Goal: Task Accomplishment & Management: Manage account settings

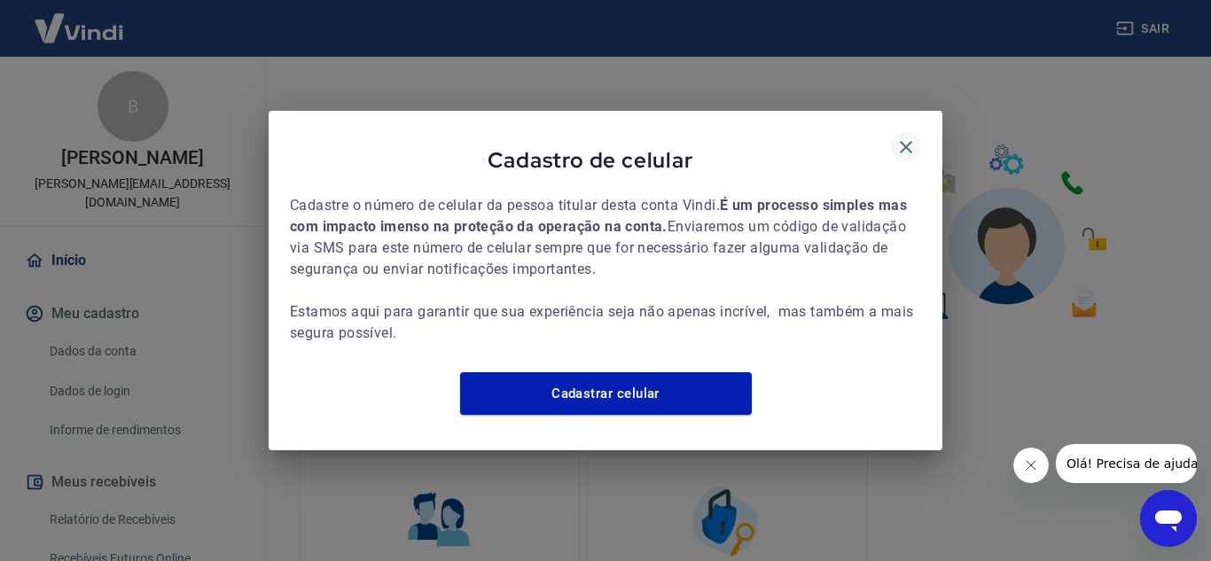
click at [905, 137] on icon "button" at bounding box center [906, 147] width 21 height 21
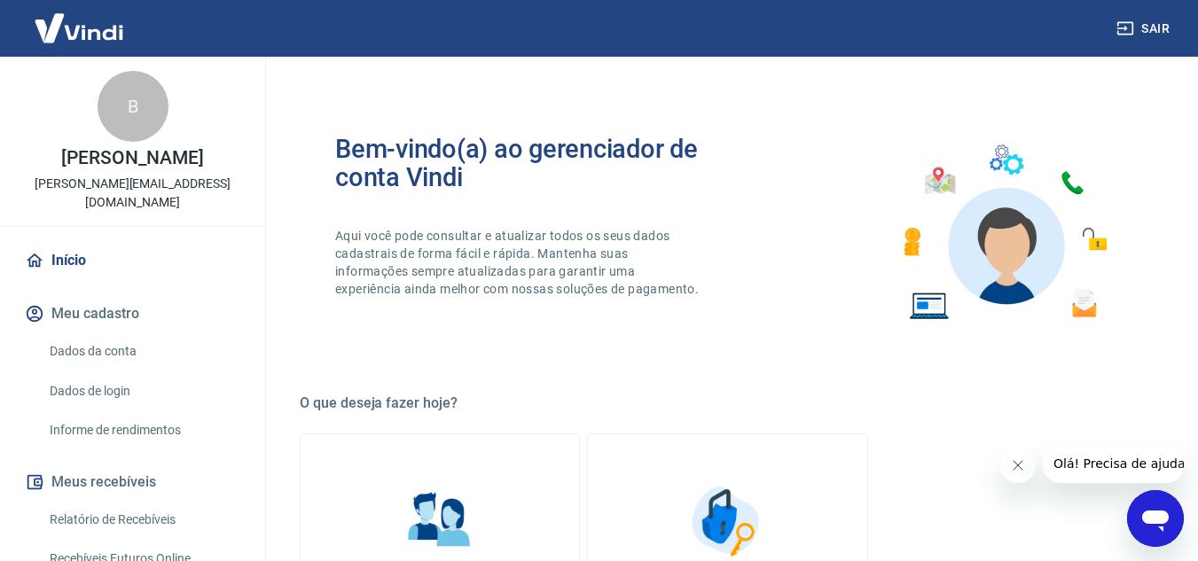
click at [1155, 21] on button "Sair" at bounding box center [1145, 28] width 64 height 33
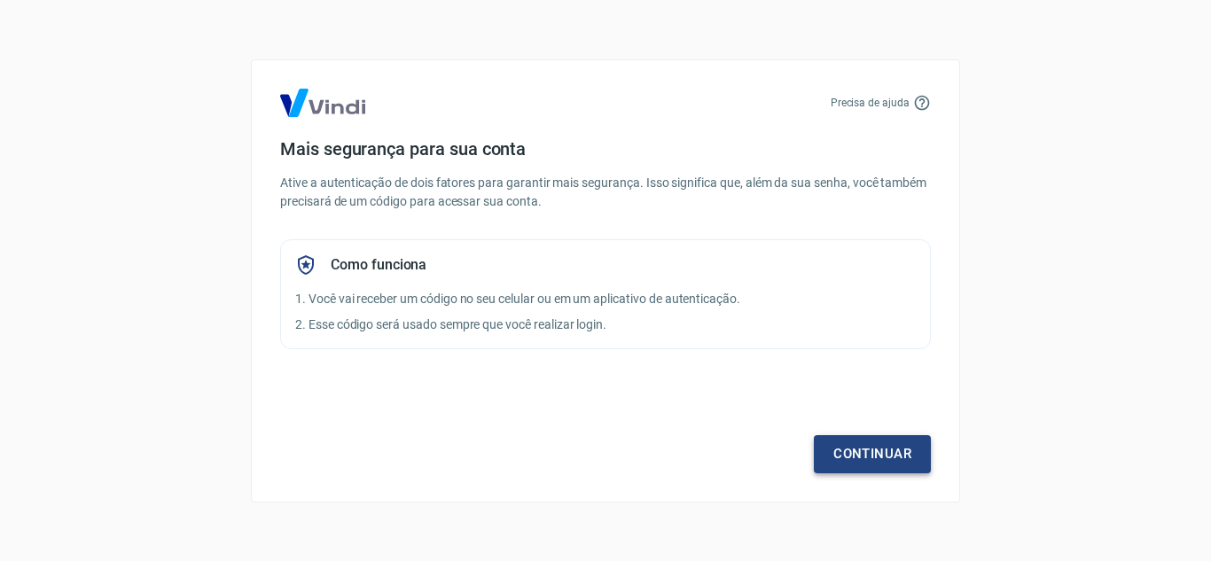
click at [906, 447] on link "Continuar" at bounding box center [872, 453] width 117 height 37
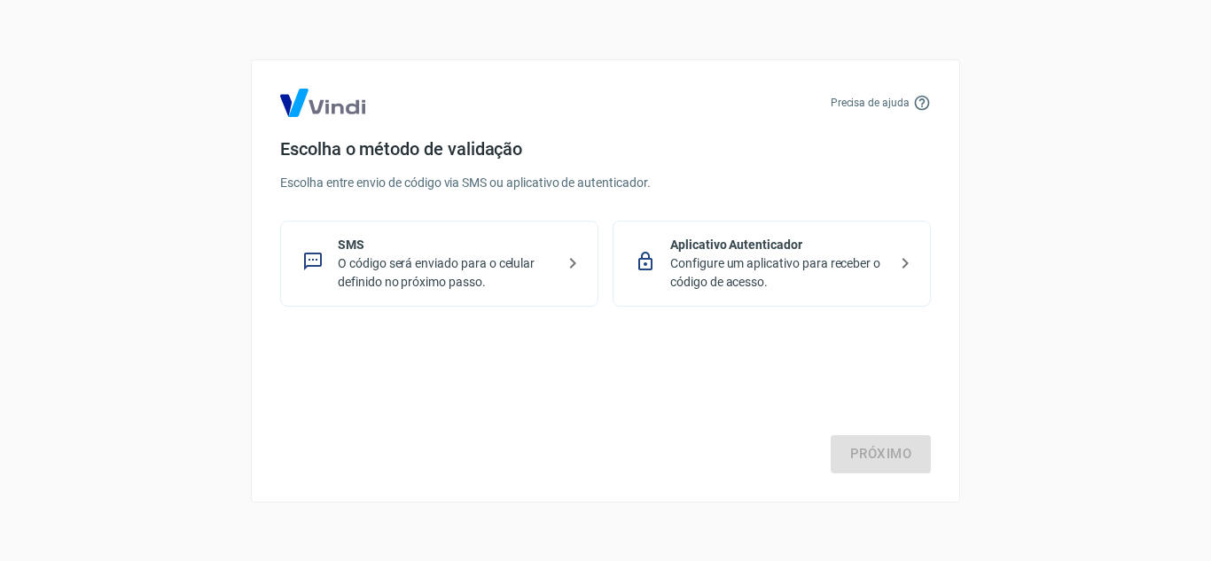
click at [667, 273] on div "Aplicativo Autenticador Configure um aplicativo para receber o código de acesso." at bounding box center [772, 264] width 318 height 86
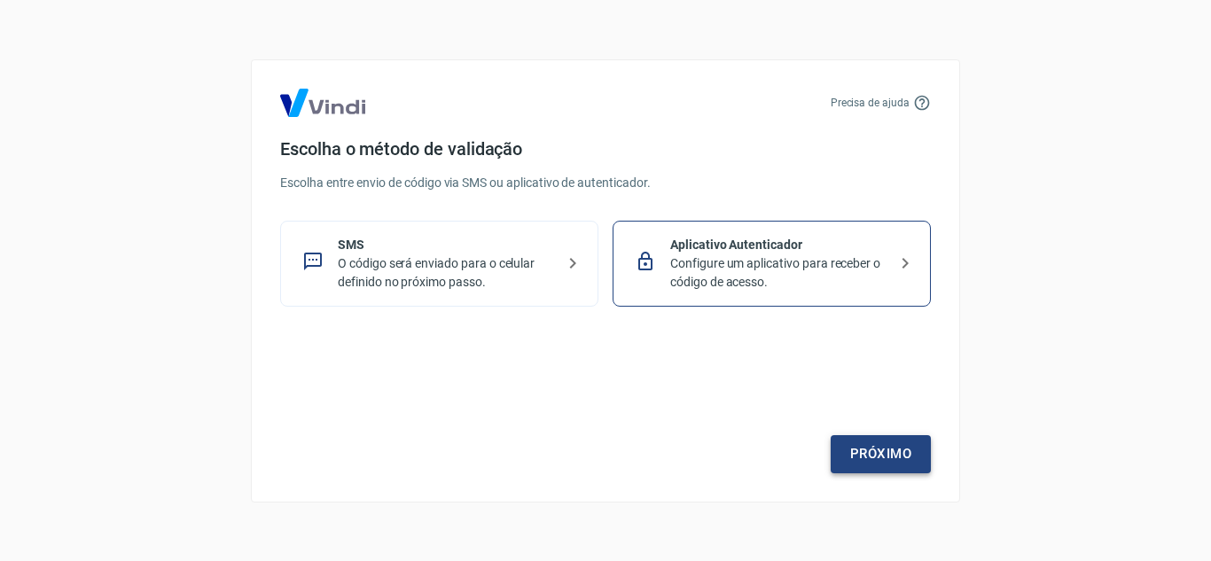
click at [885, 456] on link "Próximo" at bounding box center [881, 453] width 100 height 37
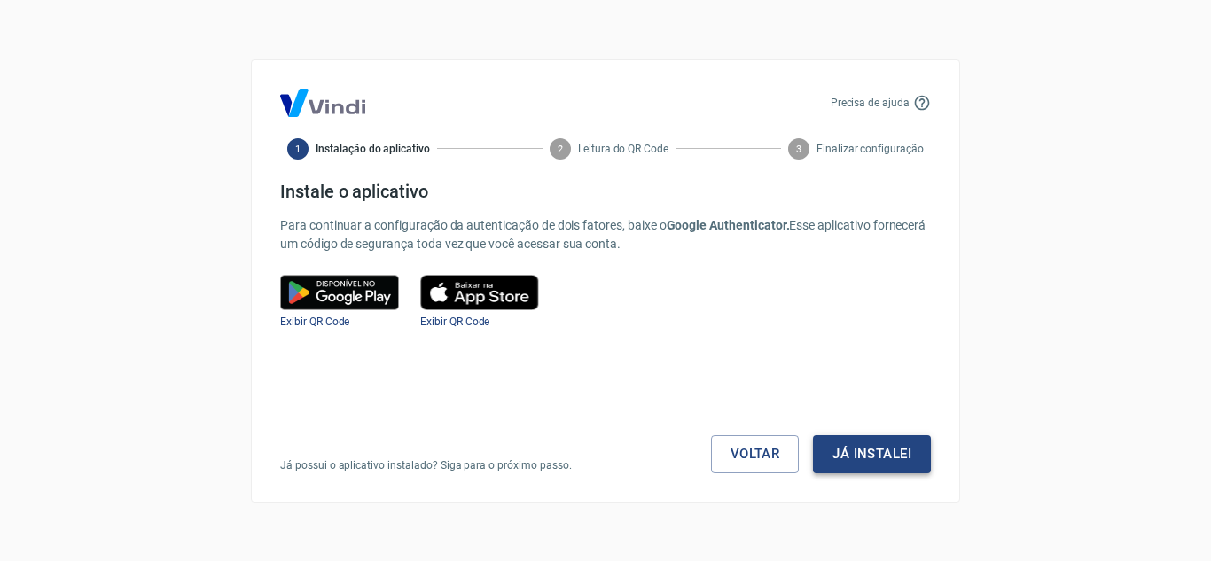
click at [886, 455] on button "Já instalei" at bounding box center [872, 453] width 118 height 37
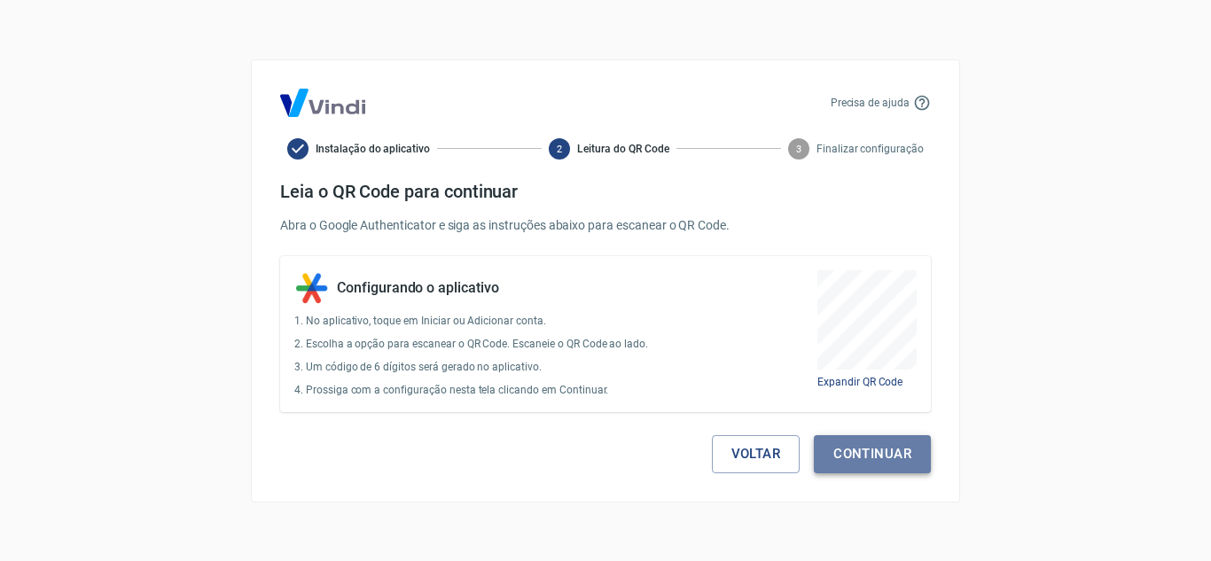
click at [887, 450] on button "Continuar" at bounding box center [872, 453] width 117 height 37
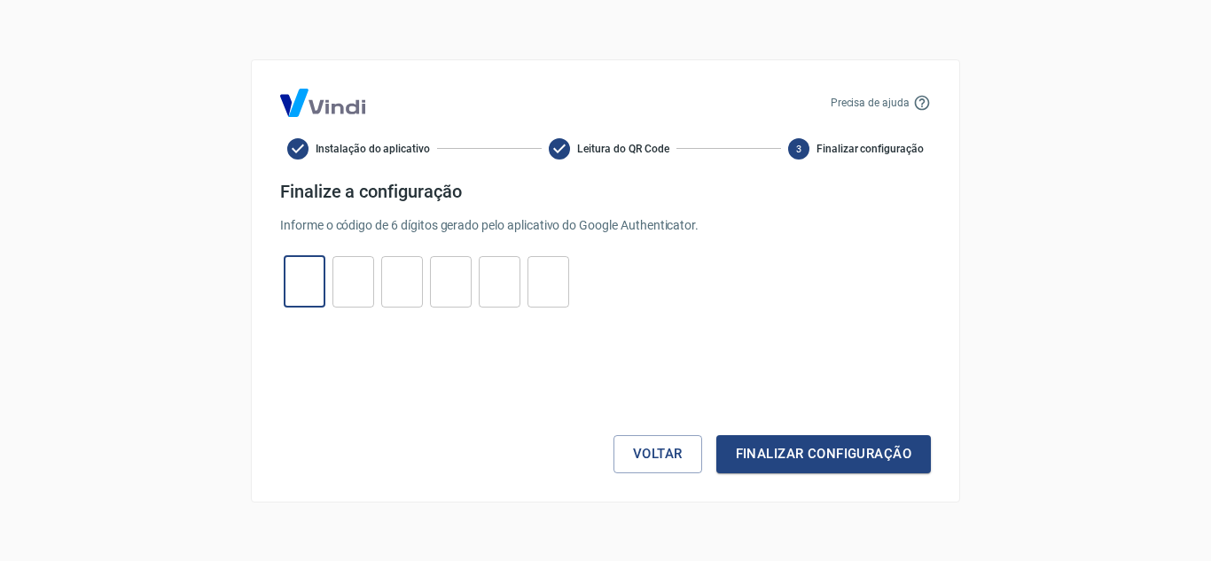
click at [303, 283] on input "tel" at bounding box center [305, 282] width 42 height 38
type input "8"
type input "6"
type input "8"
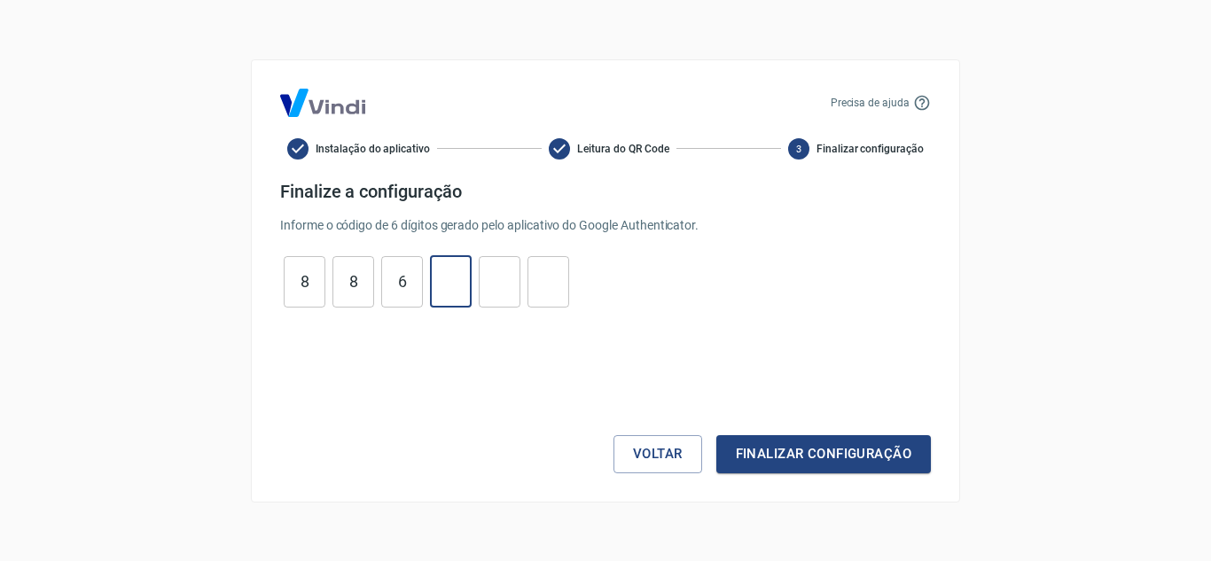
type input "6"
type input "8"
type input "6"
type input "4"
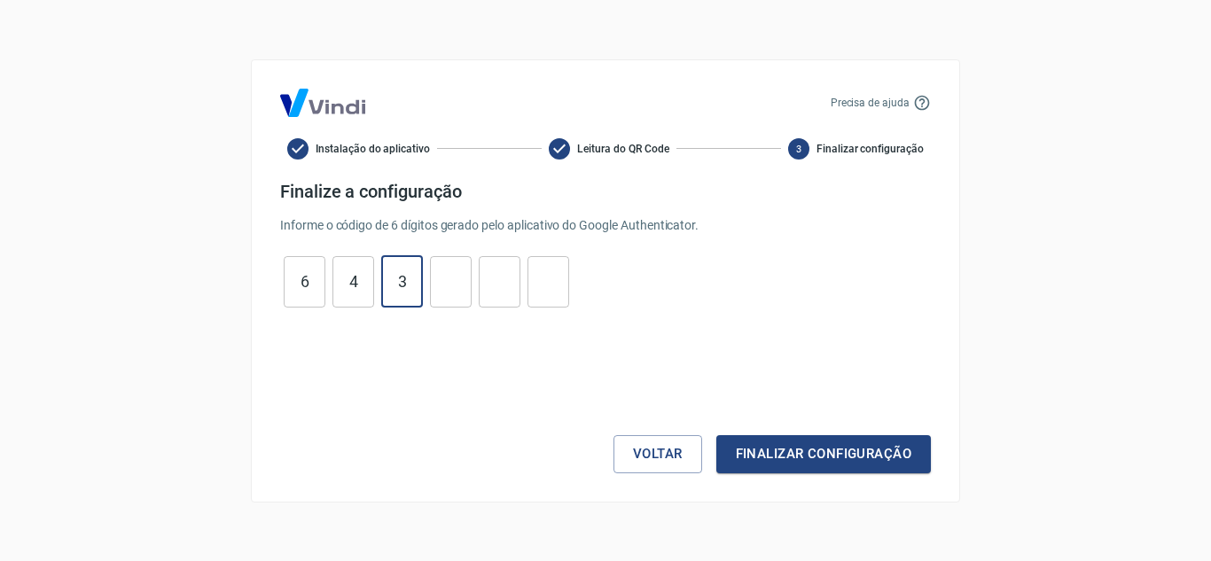
type input "3"
type input "5"
type input "1"
type input "9"
click at [874, 464] on button "Finalizar configuração" at bounding box center [824, 453] width 215 height 37
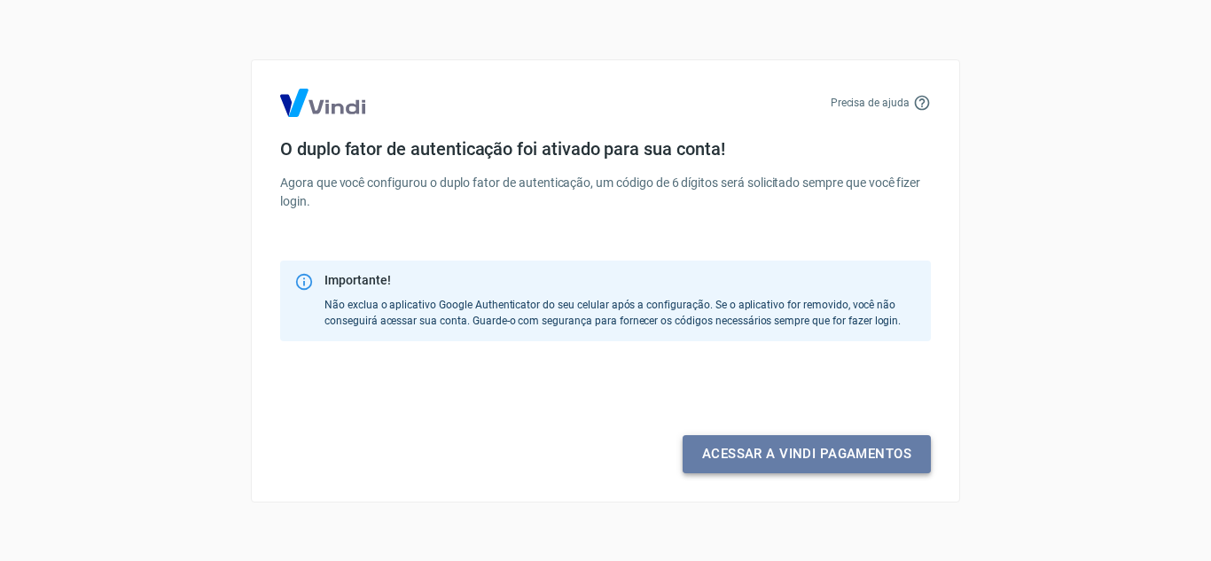
click at [842, 459] on link "Acessar a Vindi pagamentos" at bounding box center [807, 453] width 248 height 37
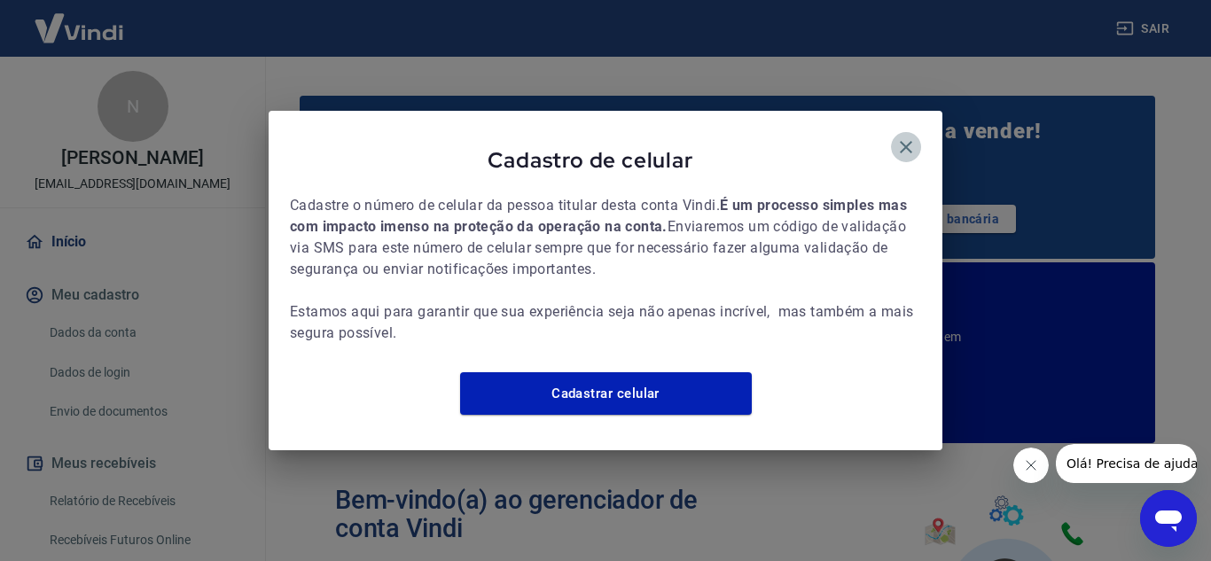
click at [910, 141] on icon "button" at bounding box center [906, 147] width 12 height 12
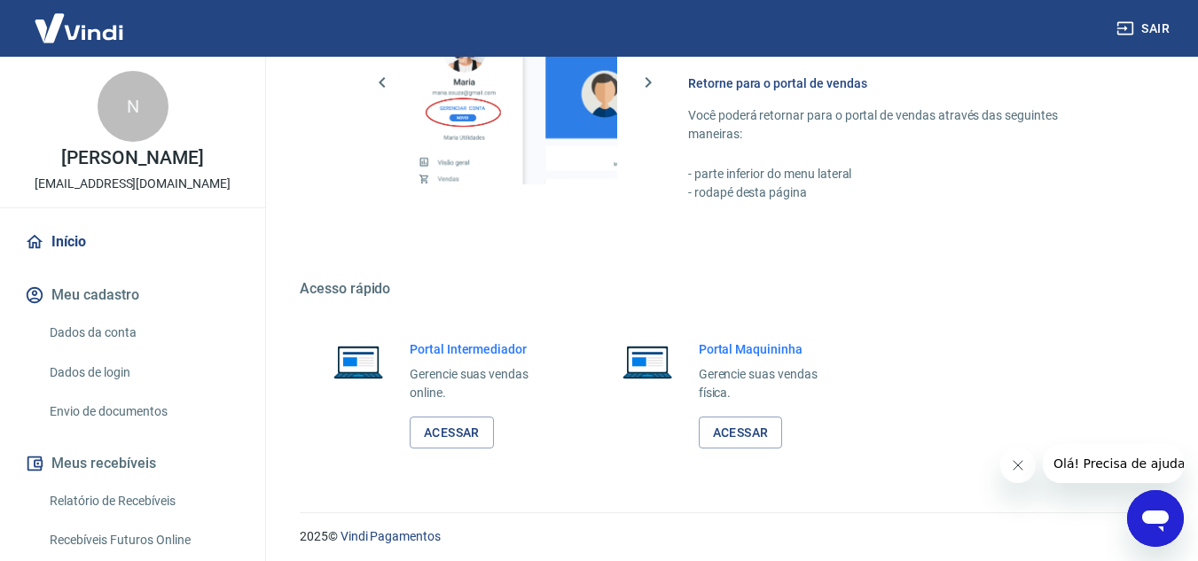
scroll to position [1244, 0]
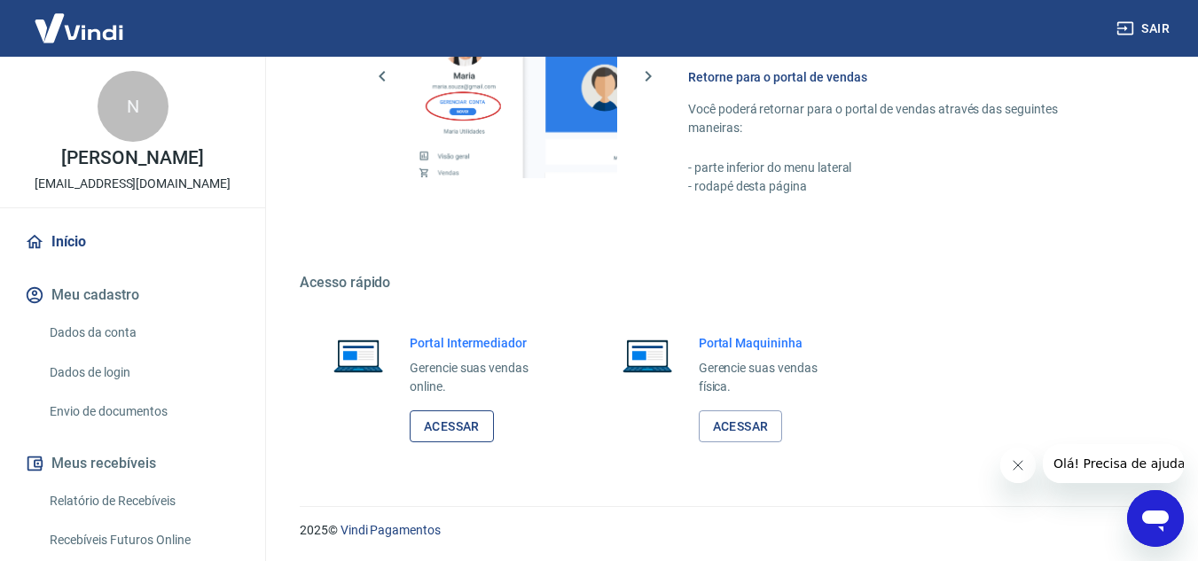
click at [490, 427] on link "Acessar" at bounding box center [452, 427] width 84 height 33
